Goal: Book appointment/travel/reservation

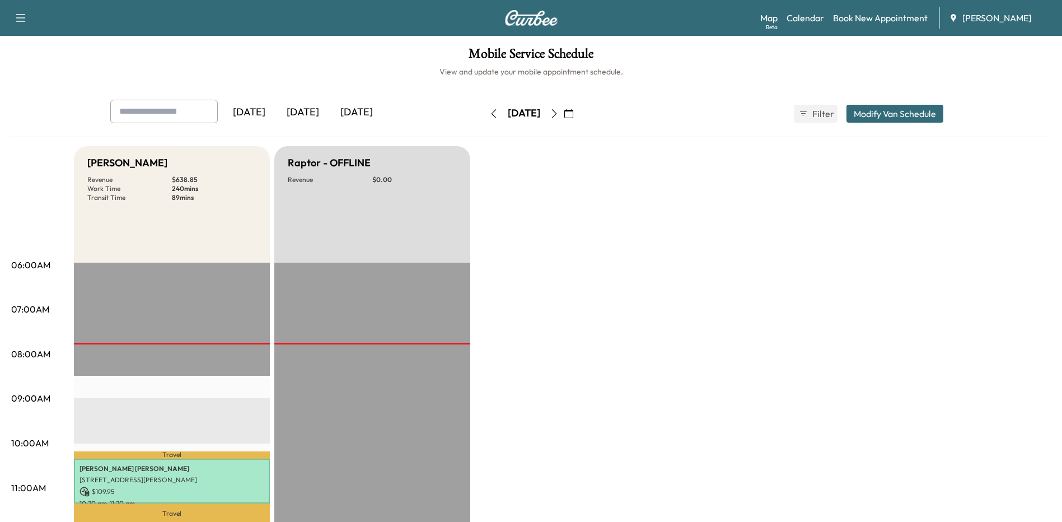
click at [564, 108] on button "button" at bounding box center [554, 114] width 19 height 18
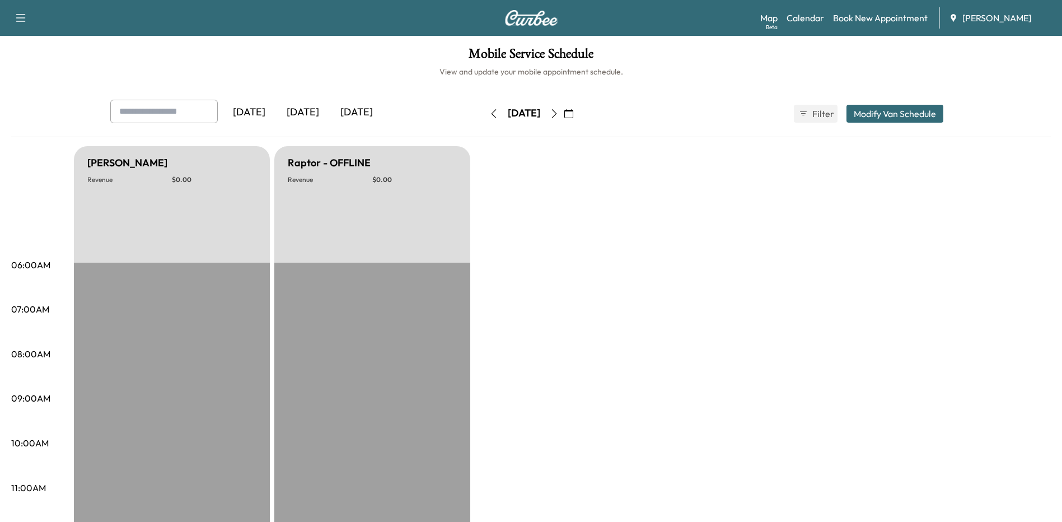
click at [558, 113] on icon "button" at bounding box center [554, 113] width 9 height 9
click at [578, 113] on button "button" at bounding box center [568, 114] width 19 height 18
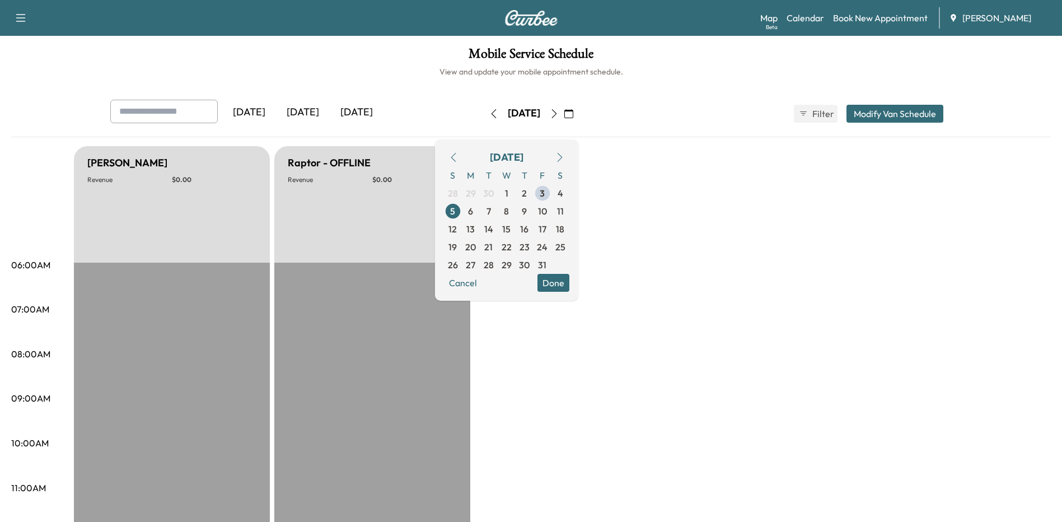
click at [480, 209] on span "6" at bounding box center [471, 211] width 18 height 18
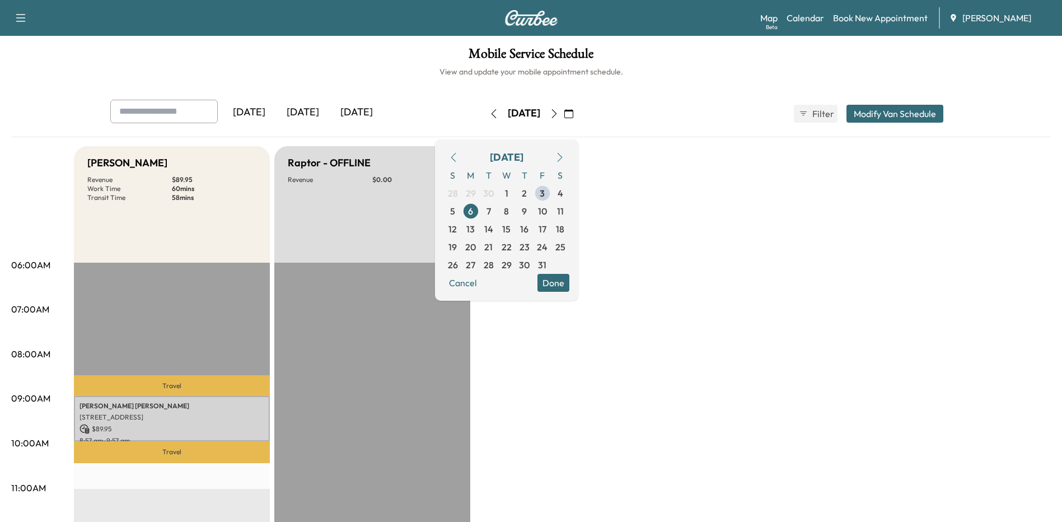
click at [569, 285] on button "Done" at bounding box center [553, 283] width 32 height 18
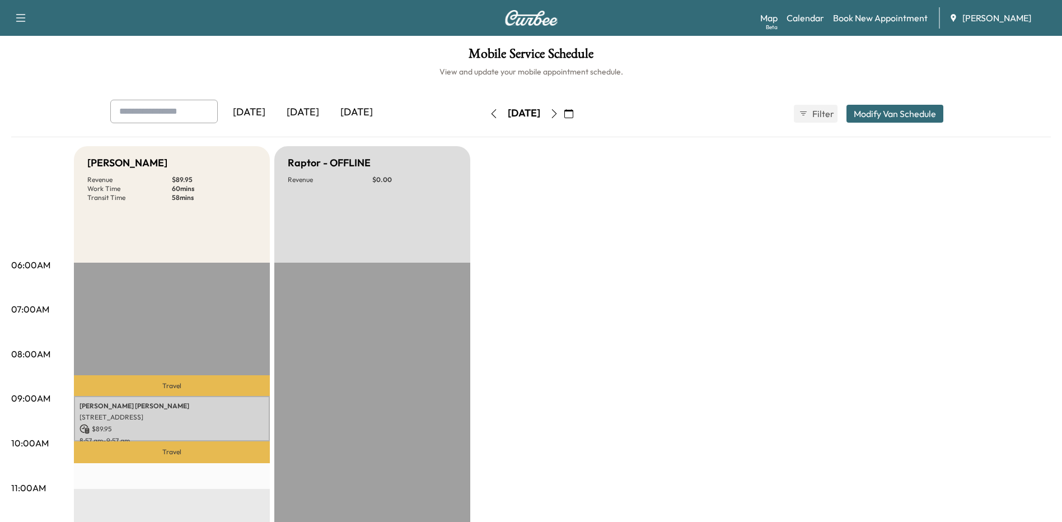
click at [558, 115] on icon "button" at bounding box center [554, 113] width 9 height 9
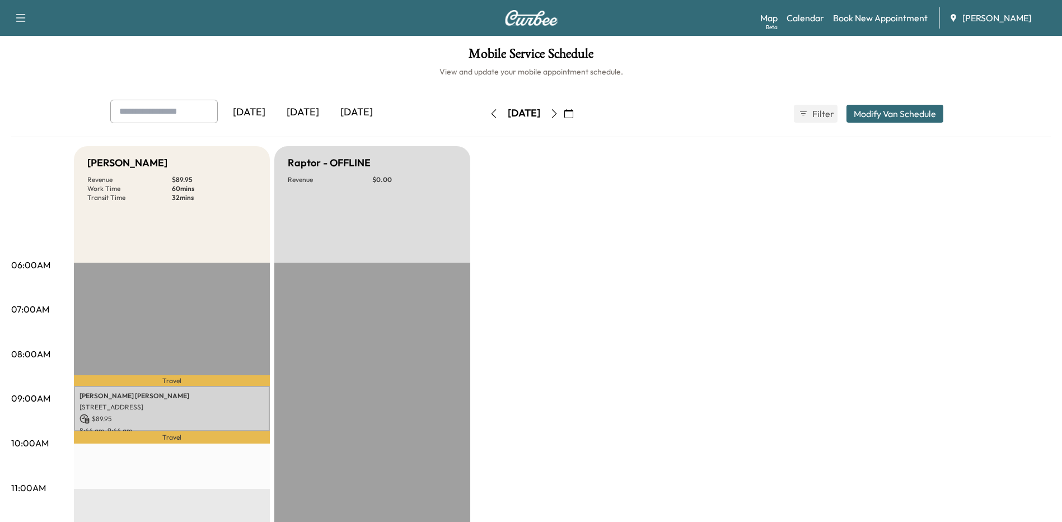
click at [564, 108] on button "button" at bounding box center [554, 114] width 19 height 18
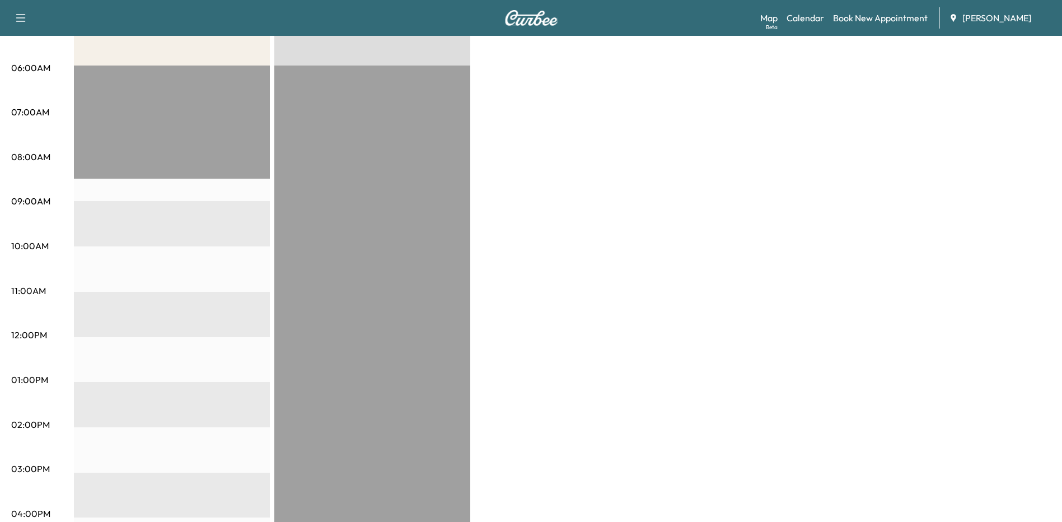
scroll to position [56, 0]
